Goal: Task Accomplishment & Management: Complete application form

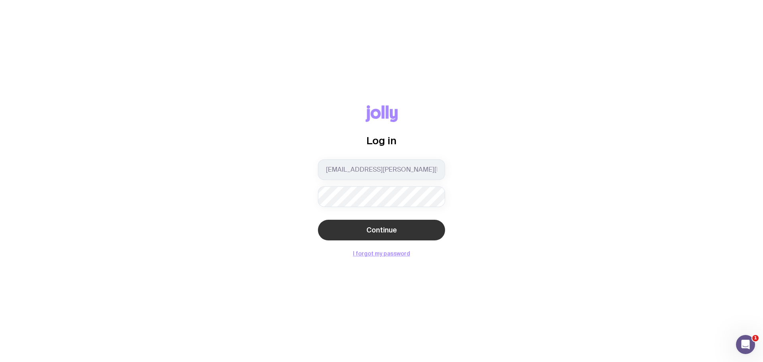
click at [382, 226] on span "Continue" at bounding box center [382, 230] width 31 height 10
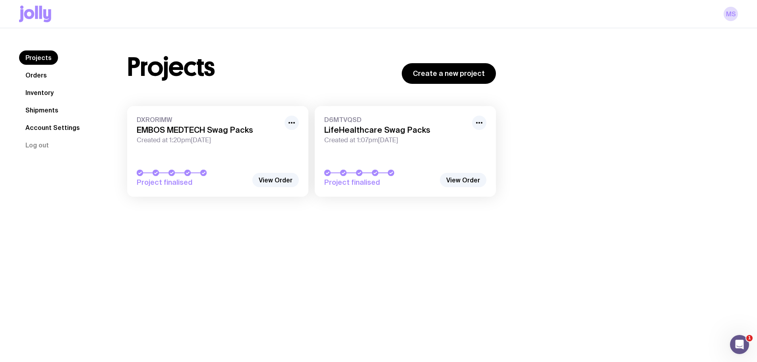
click at [416, 140] on span "Created at 1:07pm[DATE]" at bounding box center [395, 140] width 143 height 8
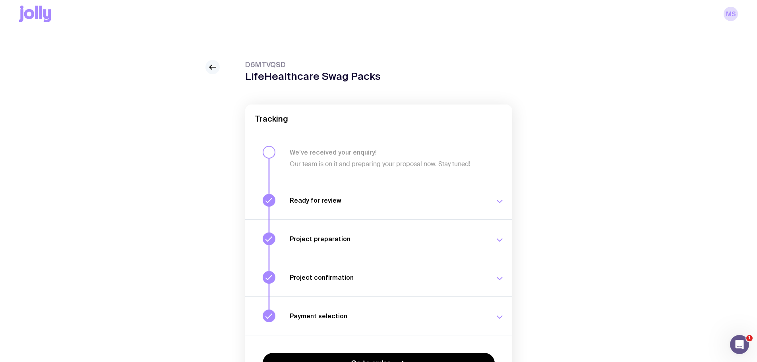
click at [211, 70] on icon at bounding box center [213, 67] width 10 height 10
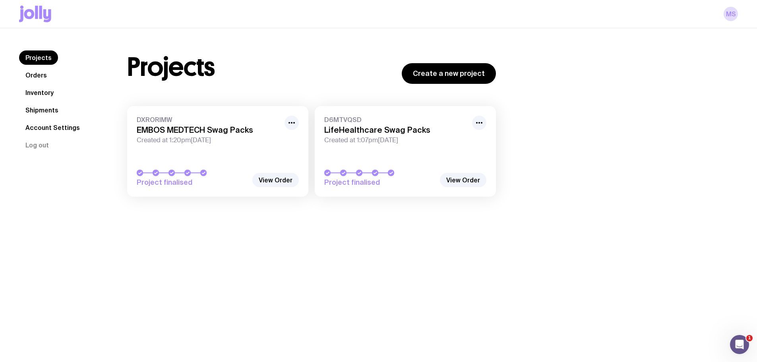
click at [45, 95] on link "Inventory" at bounding box center [39, 92] width 41 height 14
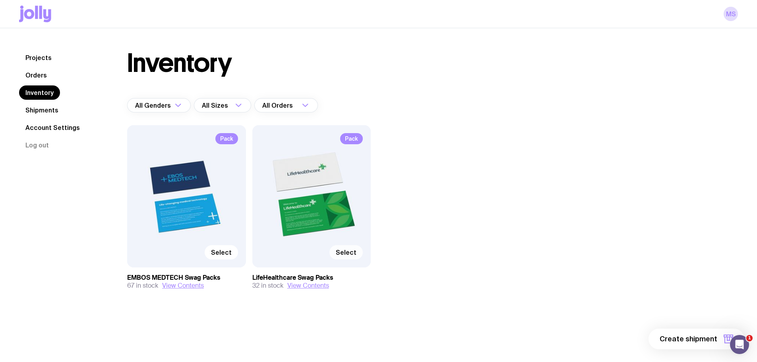
click at [347, 250] on span "Select" at bounding box center [346, 252] width 21 height 8
click at [0, 0] on input "Select" at bounding box center [0, 0] width 0 height 0
click at [709, 339] on span "1 item" at bounding box center [708, 339] width 20 height 10
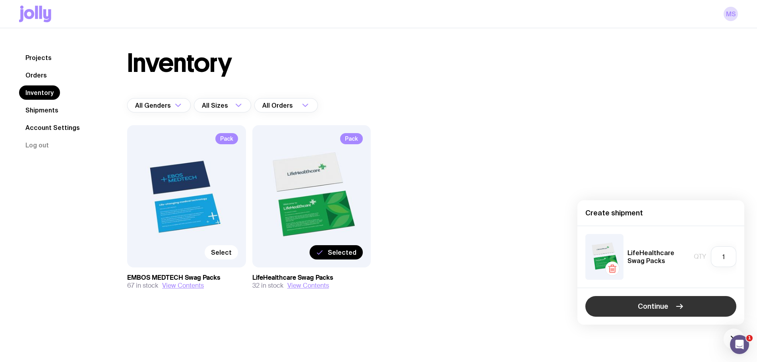
click at [690, 308] on button "Continue" at bounding box center [661, 306] width 151 height 21
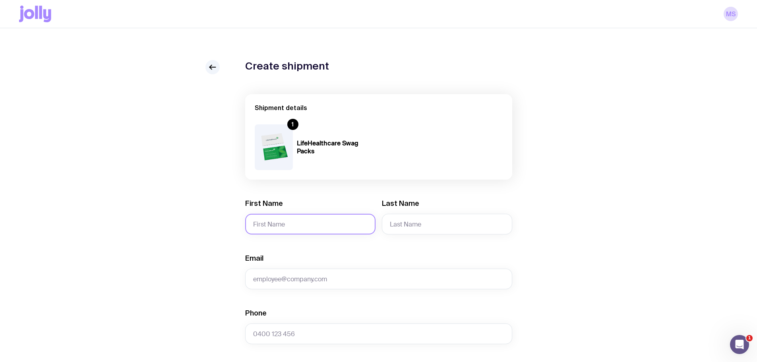
click at [306, 225] on input "First Name" at bounding box center [310, 224] width 130 height 21
type input "[PERSON_NAME]"
click at [453, 228] on input "Last Name" at bounding box center [447, 224] width 130 height 21
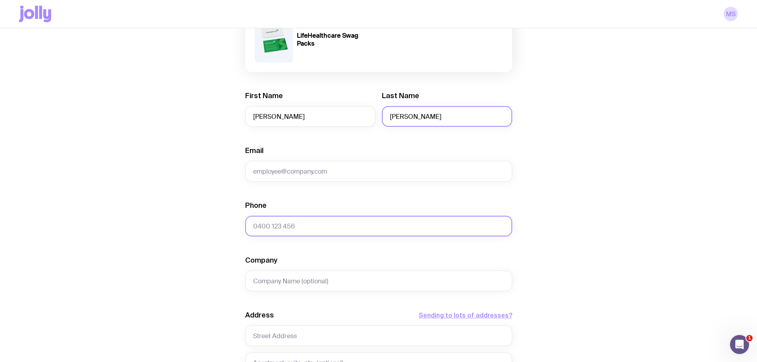
scroll to position [119, 0]
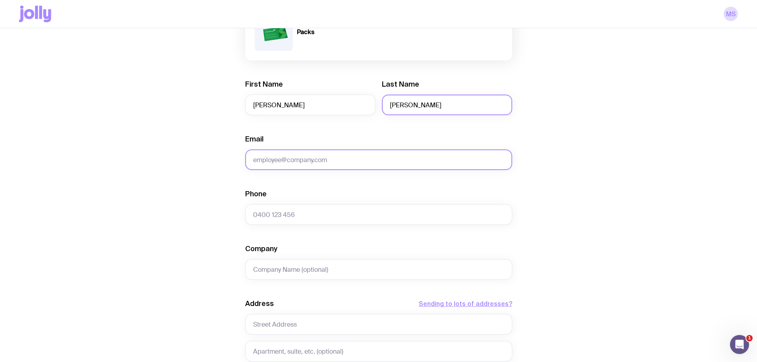
type input "[PERSON_NAME]"
click at [259, 159] on input "Email" at bounding box center [378, 159] width 267 height 21
click at [303, 160] on input "Email" at bounding box center [378, 159] width 267 height 21
paste input "[EMAIL_ADDRESS][DOMAIN_NAME]"
type input "[EMAIL_ADDRESS][DOMAIN_NAME]"
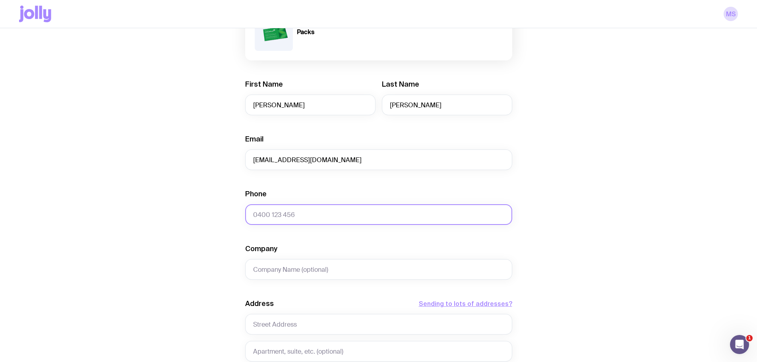
click at [299, 213] on input "Phone" at bounding box center [378, 214] width 267 height 21
click at [338, 216] on input "Phone" at bounding box center [378, 214] width 267 height 21
paste input "0414 080 703"
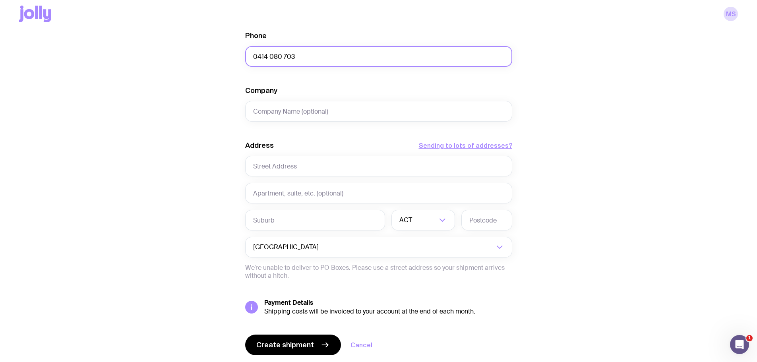
scroll to position [278, 0]
type input "0414 080 703"
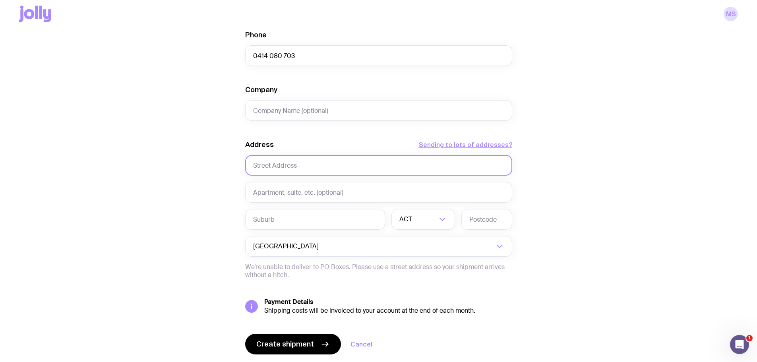
click at [288, 164] on input "text" at bounding box center [378, 165] width 267 height 21
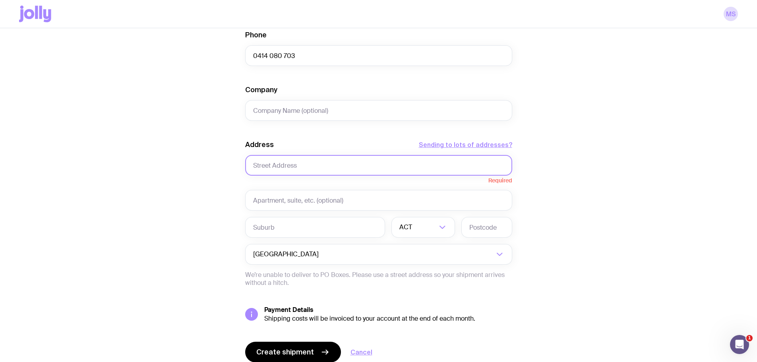
click at [285, 172] on input "text" at bounding box center [378, 165] width 267 height 21
paste input "[STREET_ADDRESS][PERSON_NAME]"
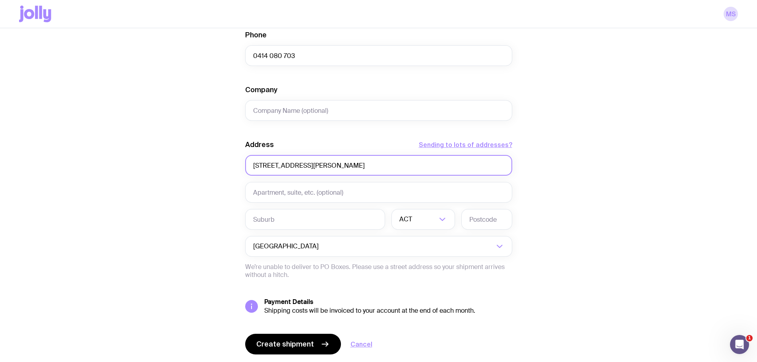
drag, startPoint x: 297, startPoint y: 164, endPoint x: 315, endPoint y: 165, distance: 18.7
click at [316, 165] on input "[STREET_ADDRESS][PERSON_NAME]" at bounding box center [378, 165] width 267 height 21
click at [315, 165] on input "[STREET_ADDRESS][PERSON_NAME]" at bounding box center [378, 165] width 267 height 21
type input "[STREET_ADDRESS][PERSON_NAME]"
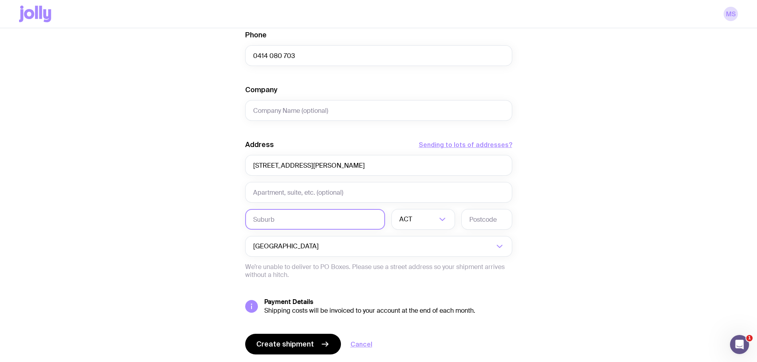
click at [299, 222] on input "text" at bounding box center [315, 219] width 140 height 21
paste input "Auburn"
type input "Auburn"
click at [304, 165] on input "[STREET_ADDRESS][PERSON_NAME]" at bounding box center [378, 165] width 267 height 21
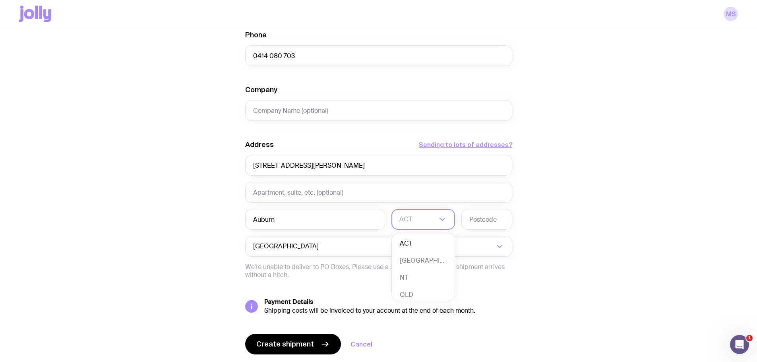
click at [438, 219] on icon "Search for option" at bounding box center [443, 220] width 10 height 10
click at [431, 258] on li "[GEOGRAPHIC_DATA]" at bounding box center [423, 260] width 63 height 17
click at [279, 166] on input "[STREET_ADDRESS][PERSON_NAME]" at bounding box center [378, 165] width 267 height 21
type input "[STREET_ADDRESS][PERSON_NAME]"
click at [473, 216] on input "text" at bounding box center [487, 219] width 51 height 21
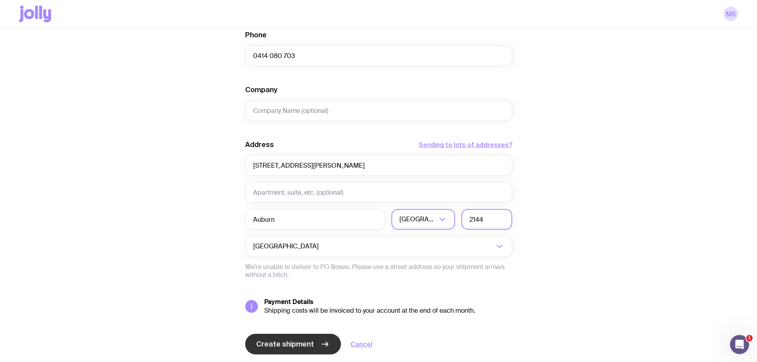
type input "2144"
click at [288, 339] on span "Create shipment" at bounding box center [285, 344] width 58 height 10
